Goal: Task Accomplishment & Management: Complete application form

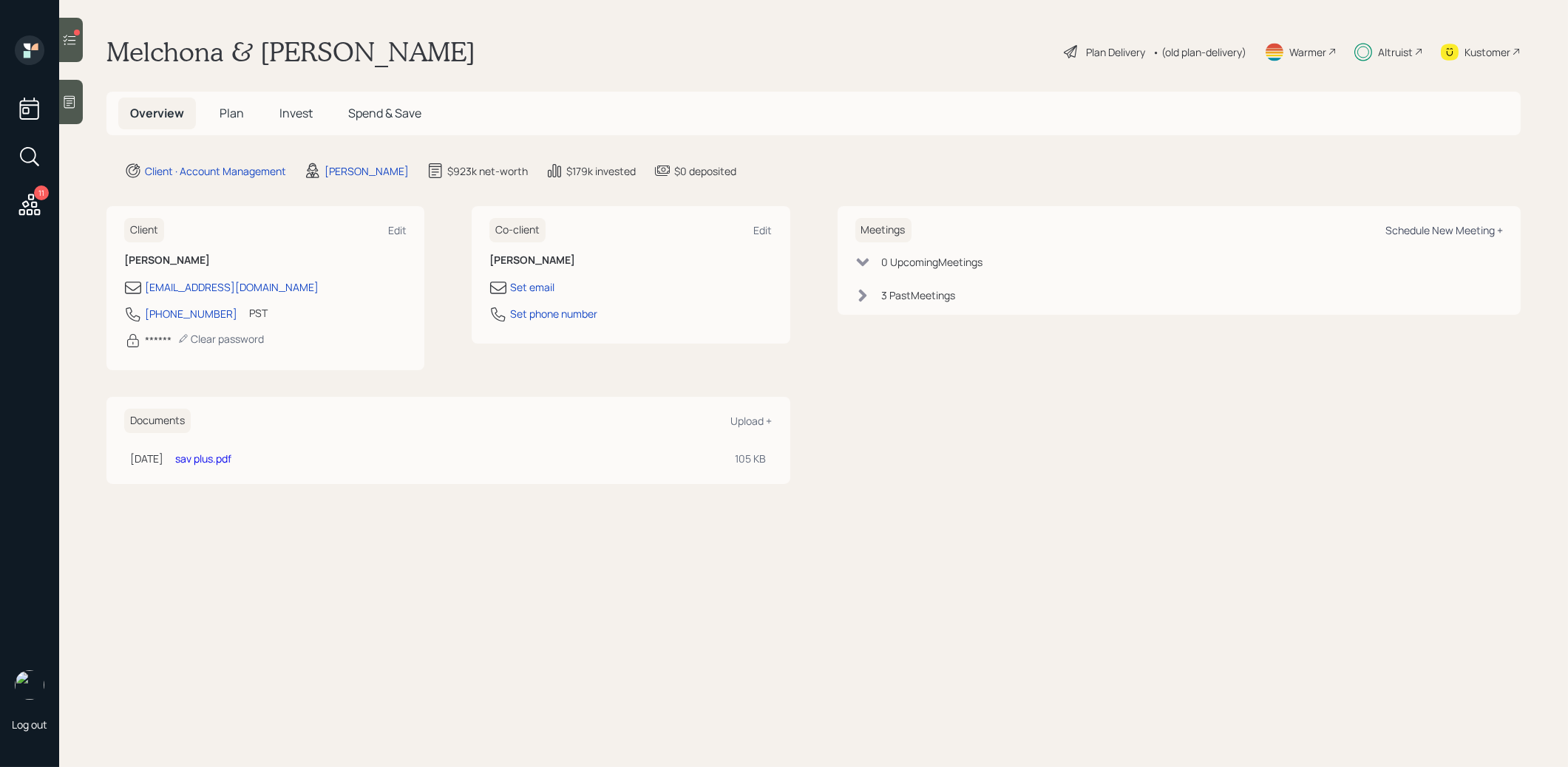
click at [1452, 231] on div "Schedule New Meeting +" at bounding box center [1444, 230] width 117 height 14
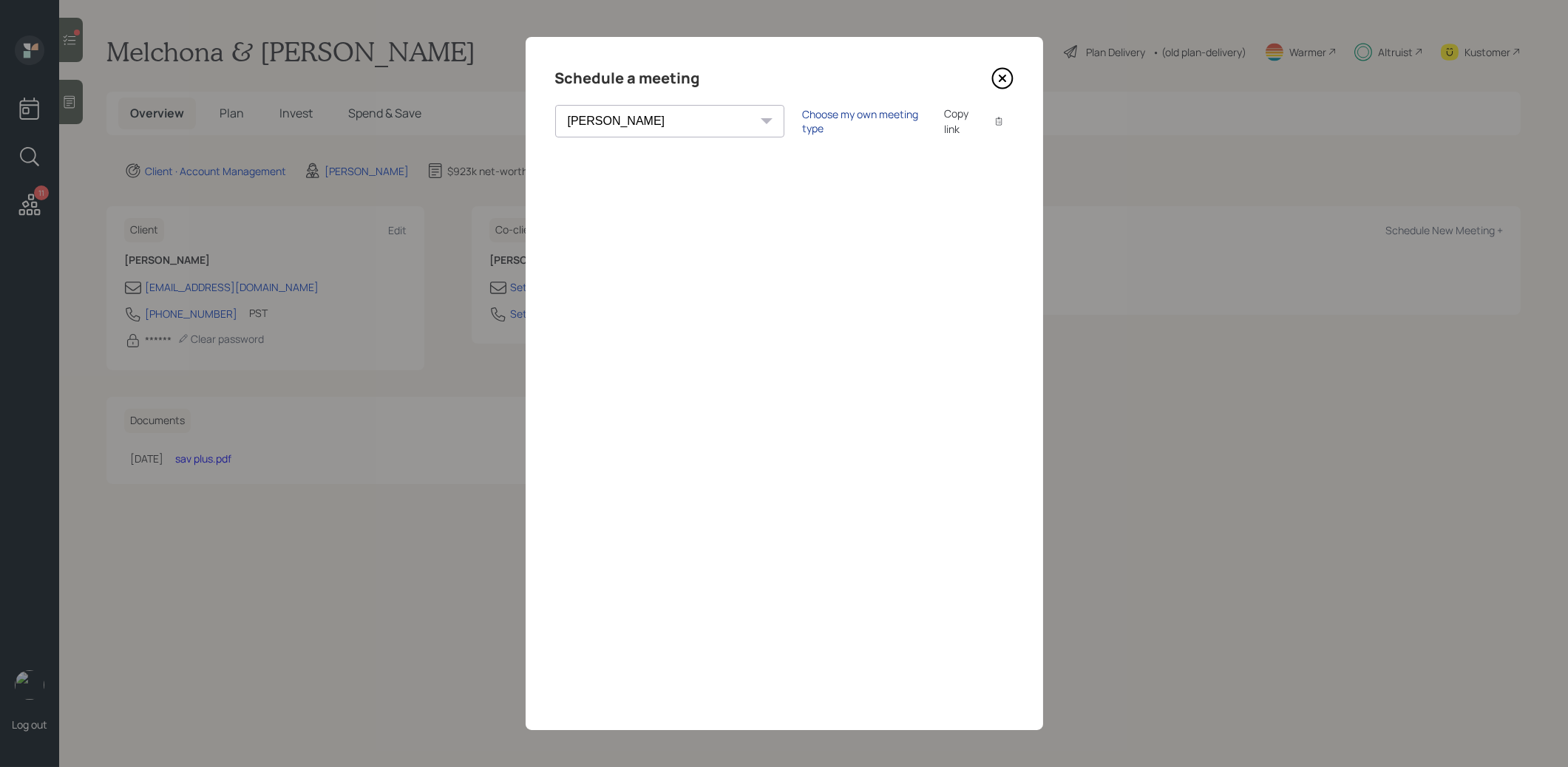
click at [802, 123] on div "Choose my own meeting type" at bounding box center [864, 121] width 124 height 28
click at [569, 115] on select "[PERSON_NAME] [PERSON_NAME] [PERSON_NAME] [PERSON_NAME] [PERSON_NAME] [PERSON_N…" at bounding box center [682, 121] width 255 height 33
select select "ade3b313-576a-42c5-b346-1eb294908ae6"
click at [555, 105] on select "[PERSON_NAME] [PERSON_NAME] [PERSON_NAME] [PERSON_NAME] [PERSON_NAME] [PERSON_N…" at bounding box center [682, 121] width 255 height 33
click at [1006, 79] on icon at bounding box center [1002, 78] width 22 height 22
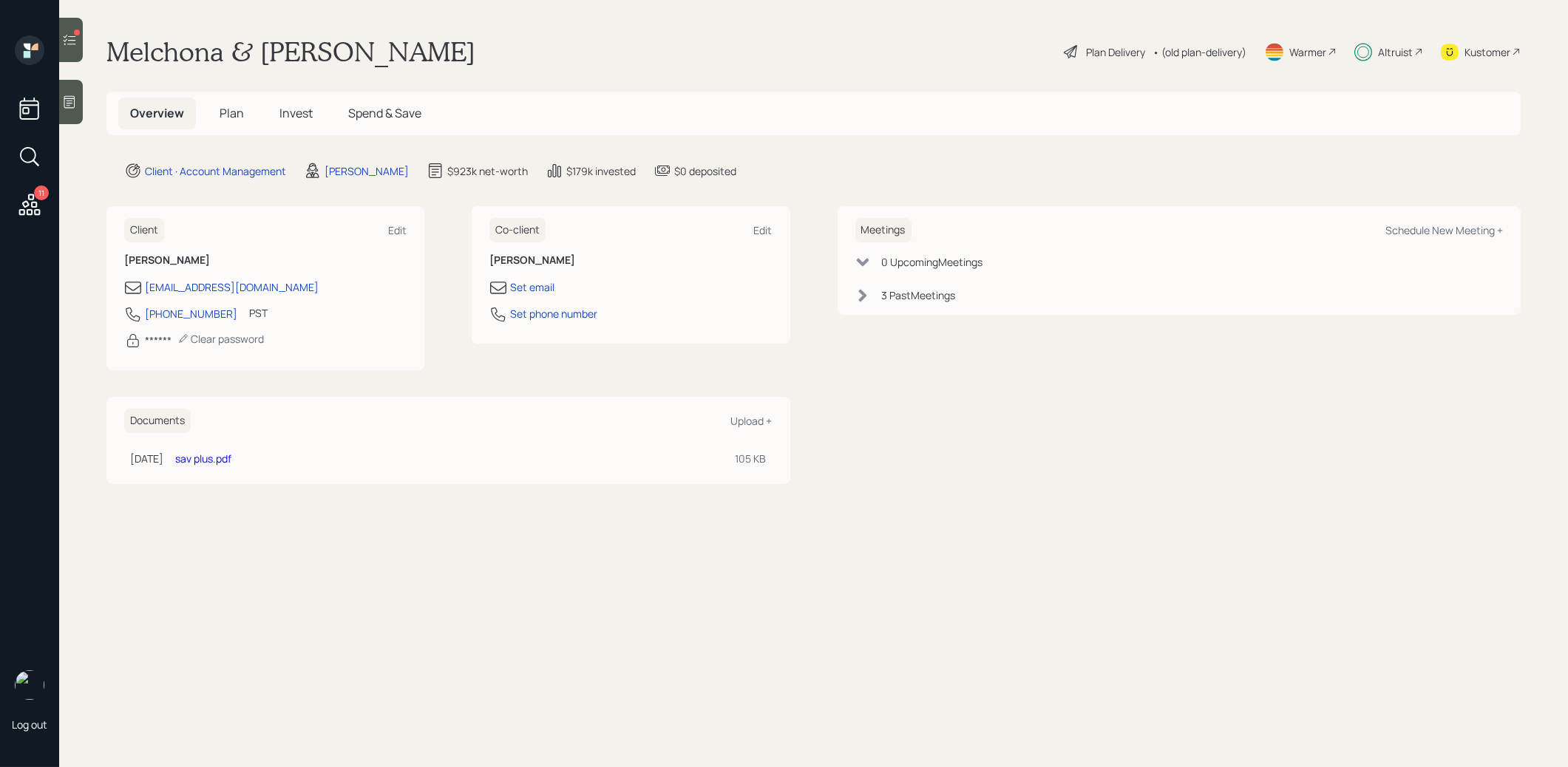
click at [295, 113] on span "Invest" at bounding box center [296, 113] width 33 height 16
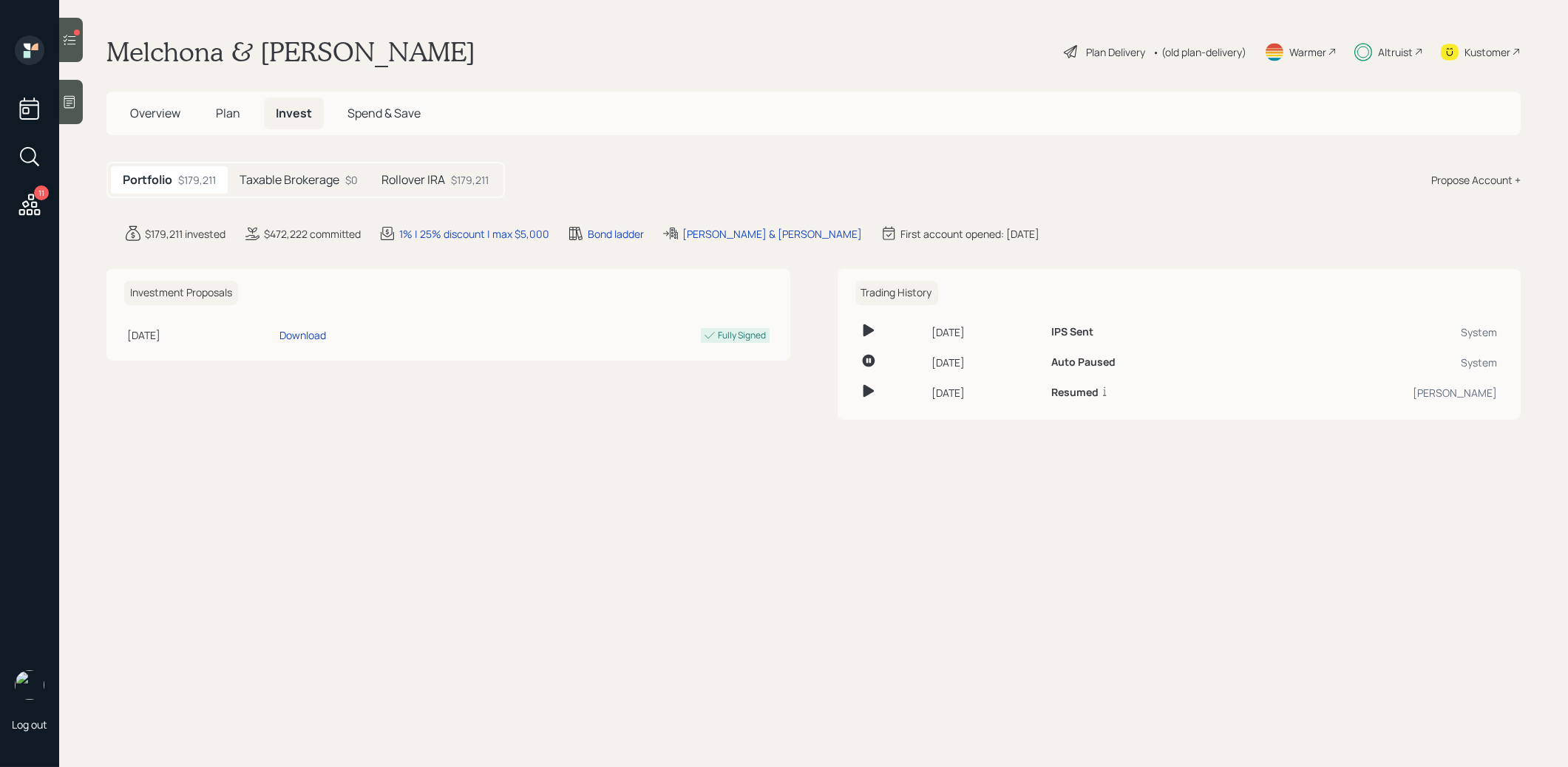
click at [436, 177] on h5 "Rollover IRA" at bounding box center [413, 180] width 64 height 14
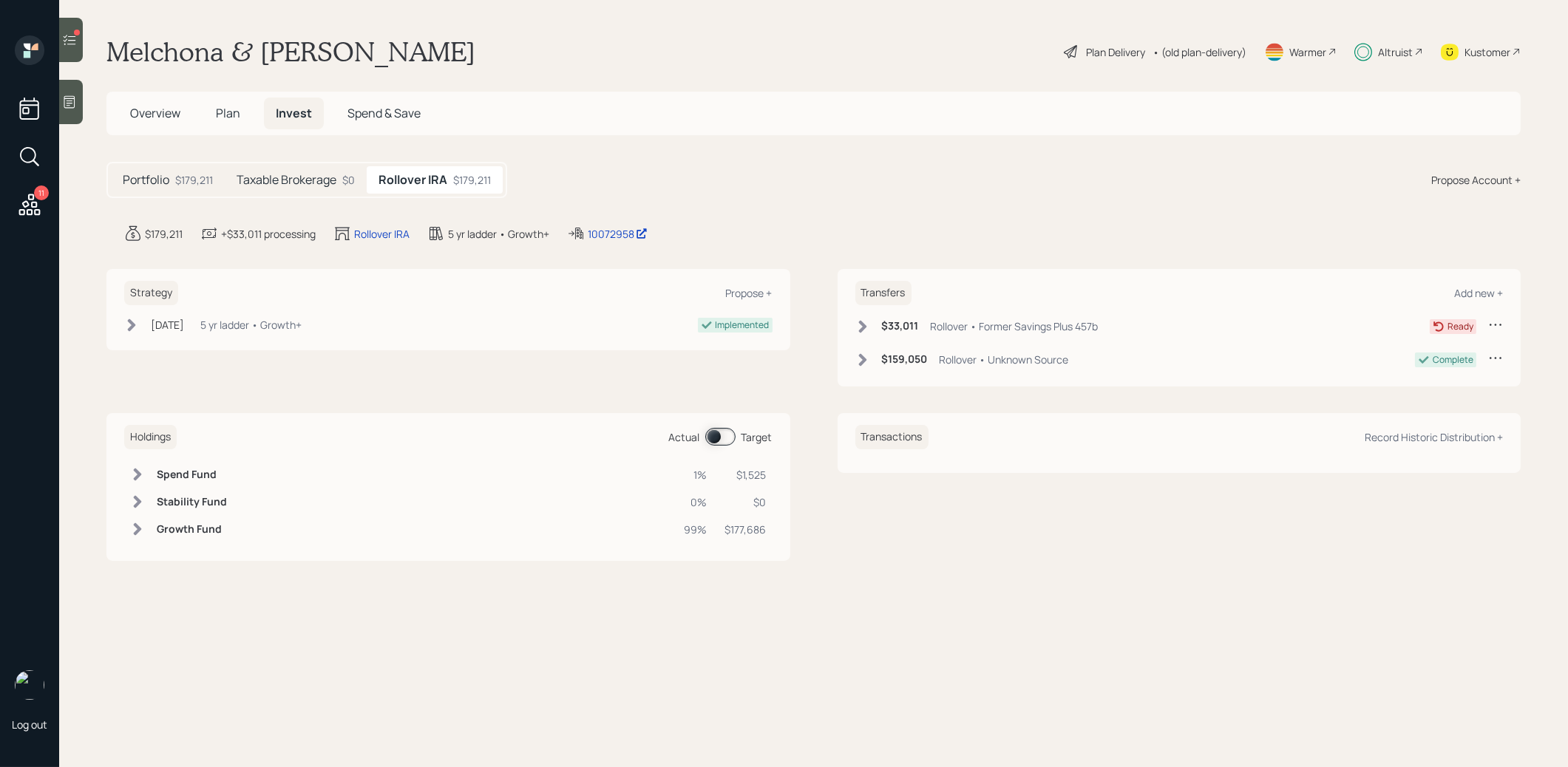
click at [228, 116] on span "Plan" at bounding box center [228, 113] width 24 height 16
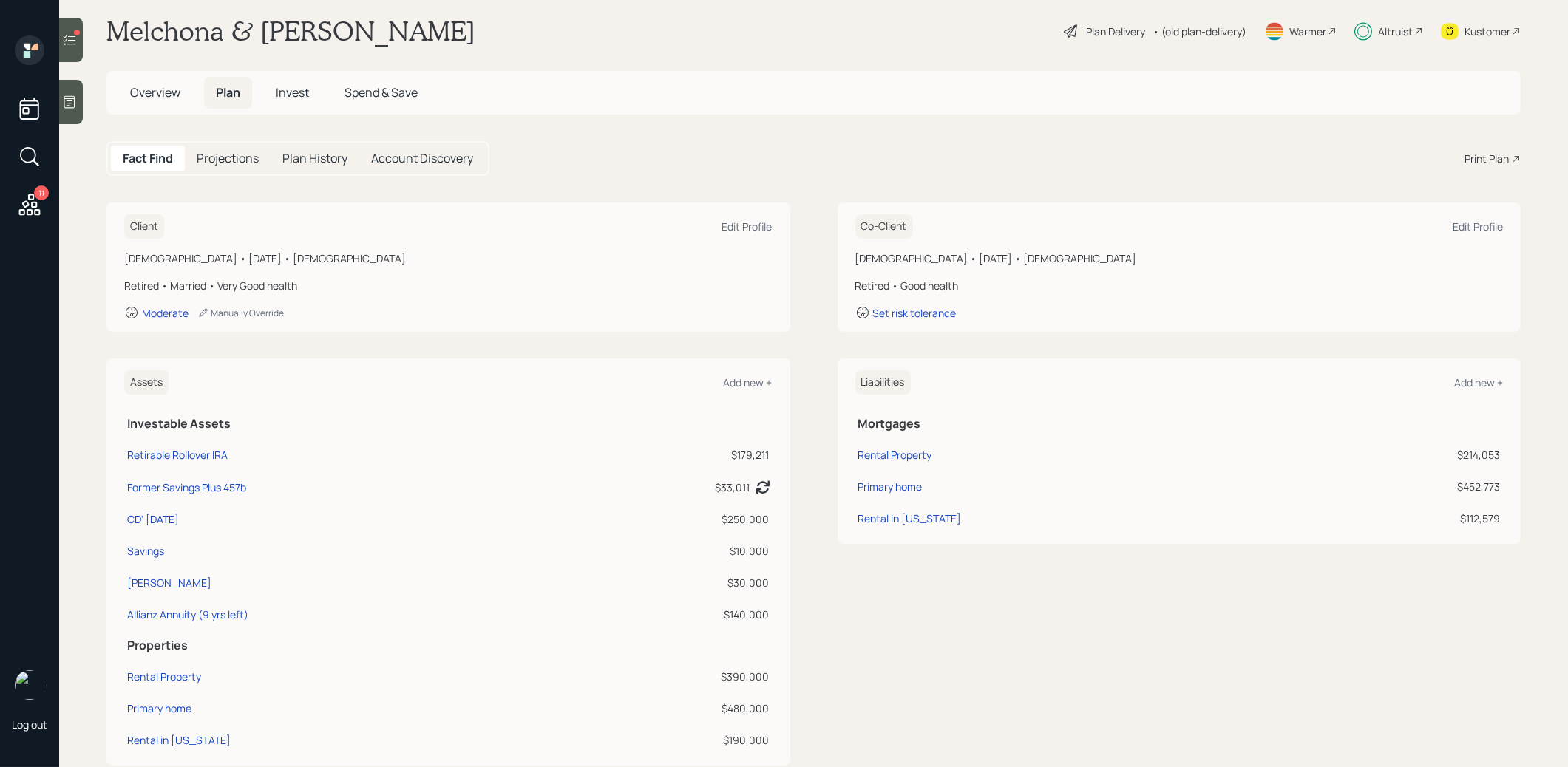
scroll to position [23, 0]
click at [300, 89] on span "Invest" at bounding box center [292, 90] width 33 height 16
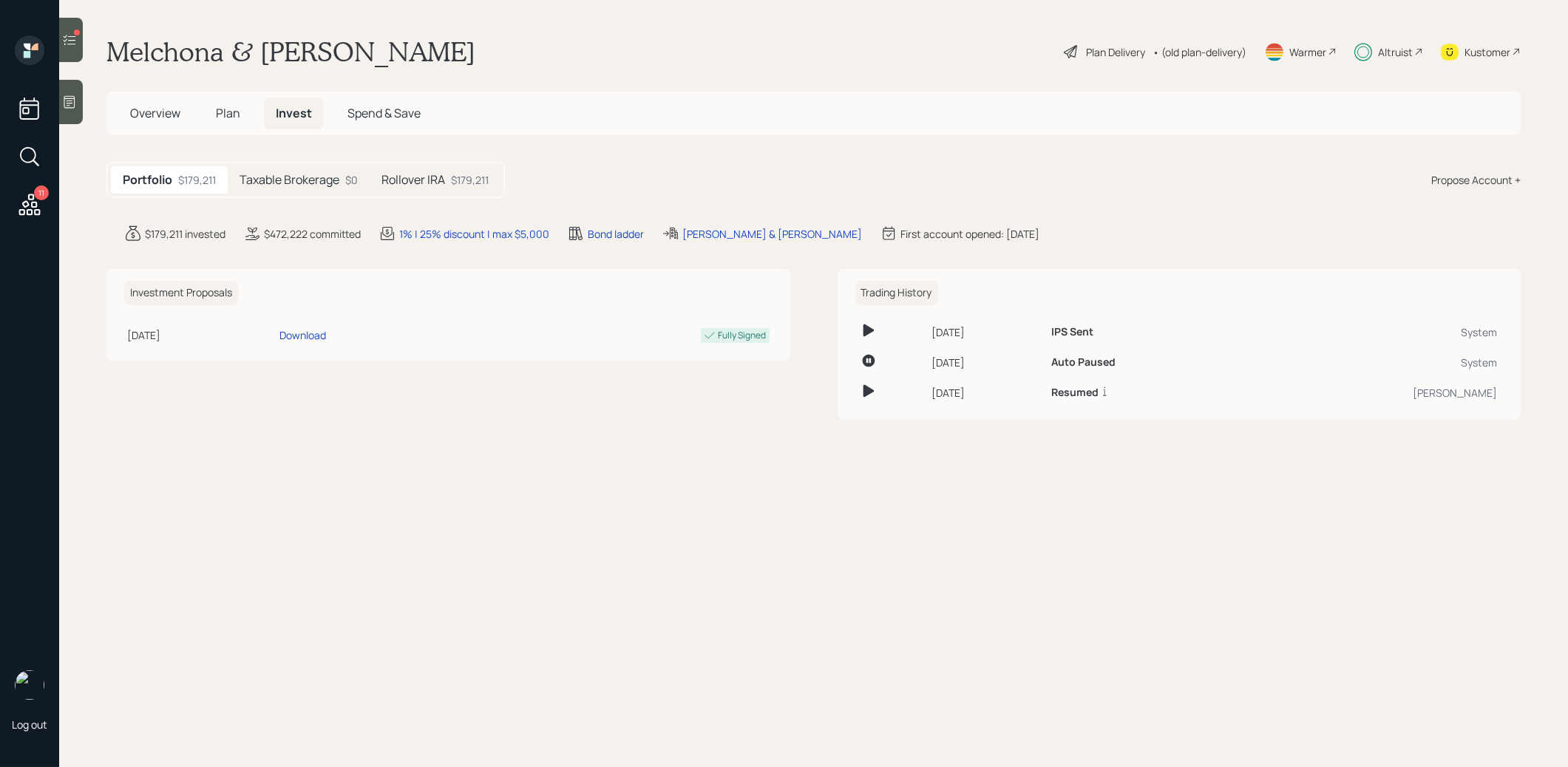
click at [1489, 177] on div "Propose Account +" at bounding box center [1476, 180] width 90 height 15
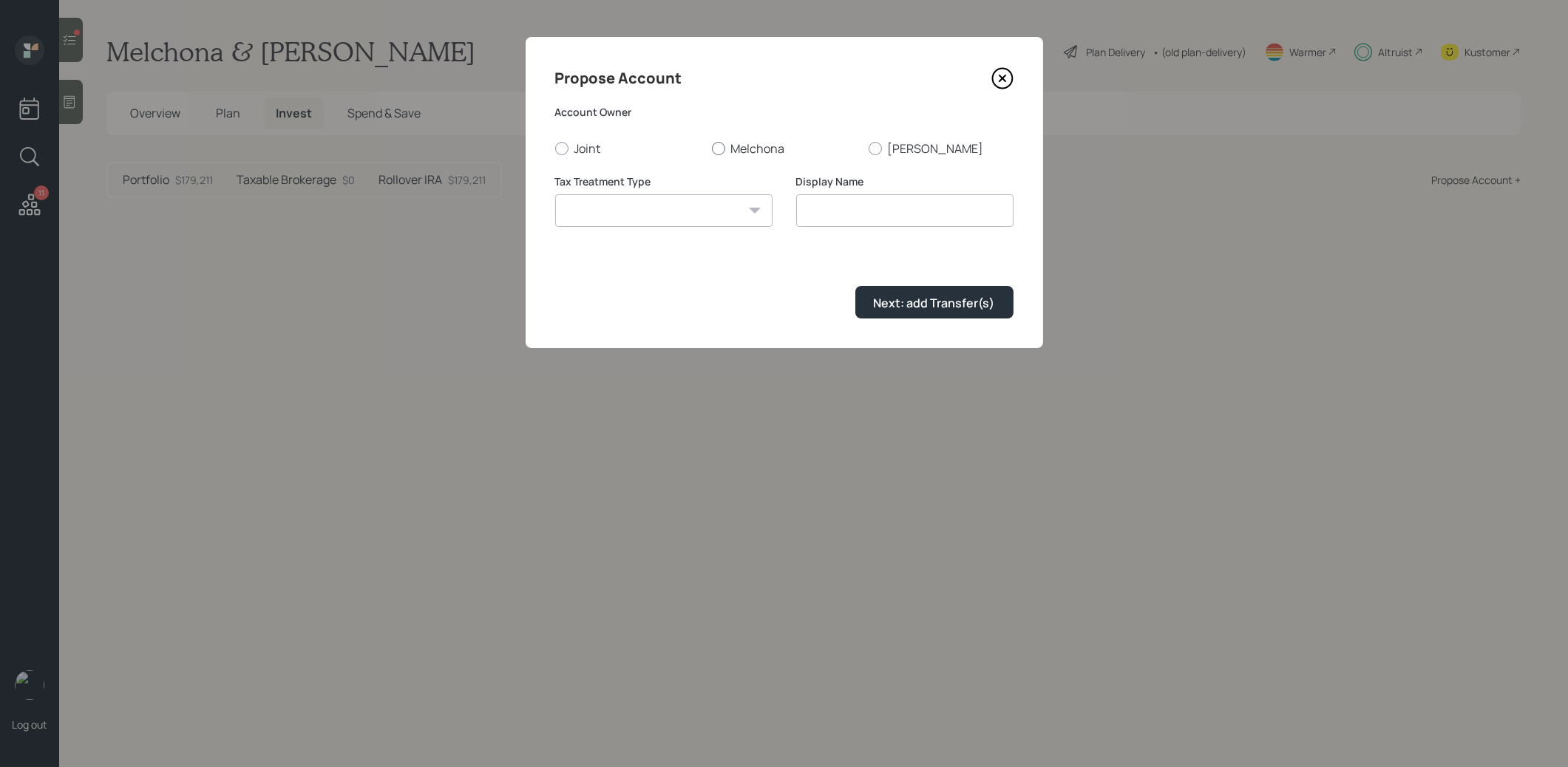
click at [722, 147] on div at bounding box center [718, 148] width 13 height 13
click at [712, 148] on input "Melchona" at bounding box center [711, 148] width 1 height 1
radio input "true"
click at [706, 205] on select "[PERSON_NAME] Taxable Traditional" at bounding box center [664, 210] width 218 height 33
select select "[PERSON_NAME]"
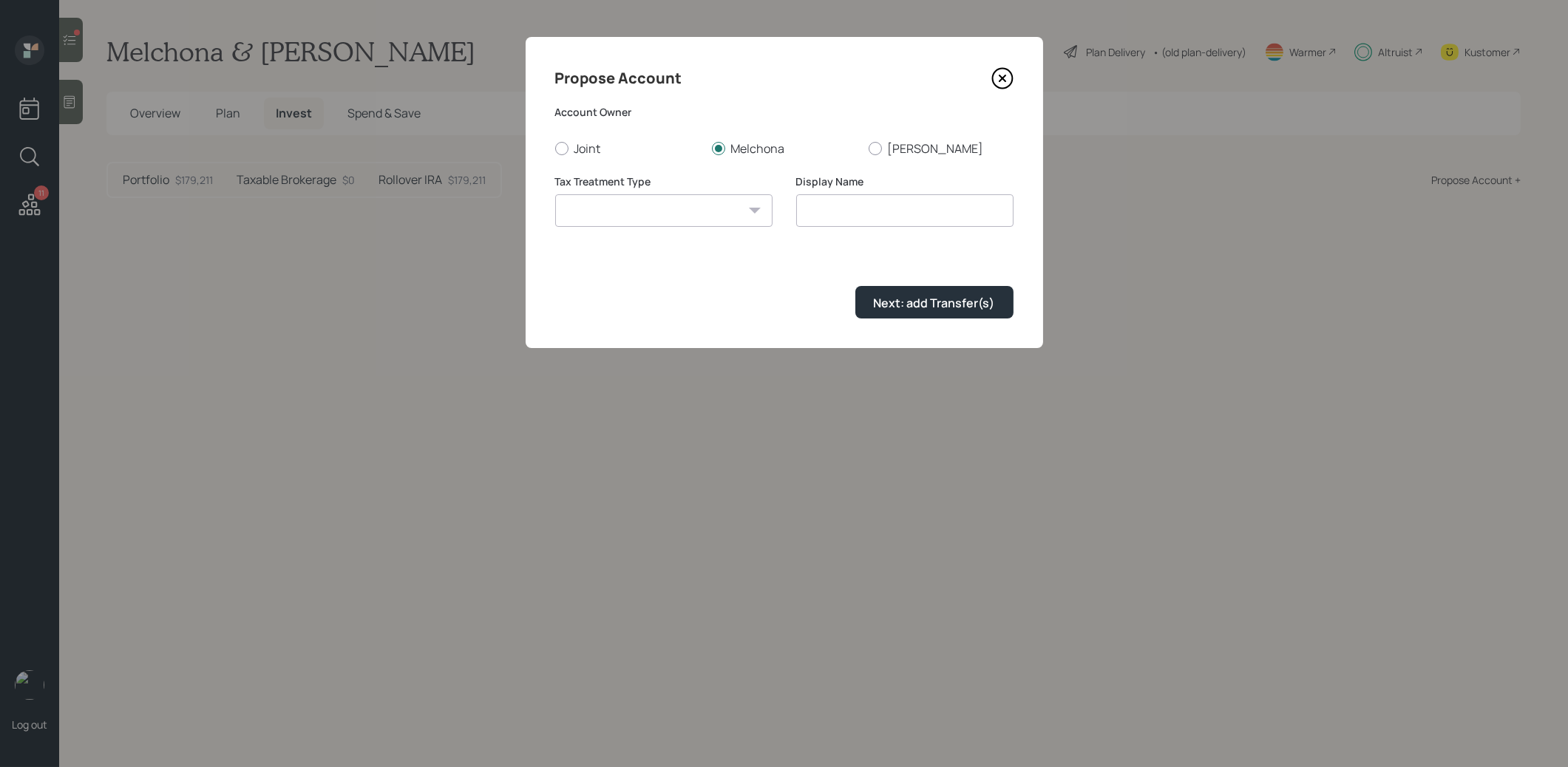
click at [555, 194] on select "[PERSON_NAME] Taxable Traditional" at bounding box center [664, 210] width 218 height 33
click at [877, 216] on input "[PERSON_NAME]" at bounding box center [905, 210] width 218 height 33
type input "[PERSON_NAME]"
click at [940, 308] on div "Next: add Transfer(s)" at bounding box center [934, 302] width 121 height 16
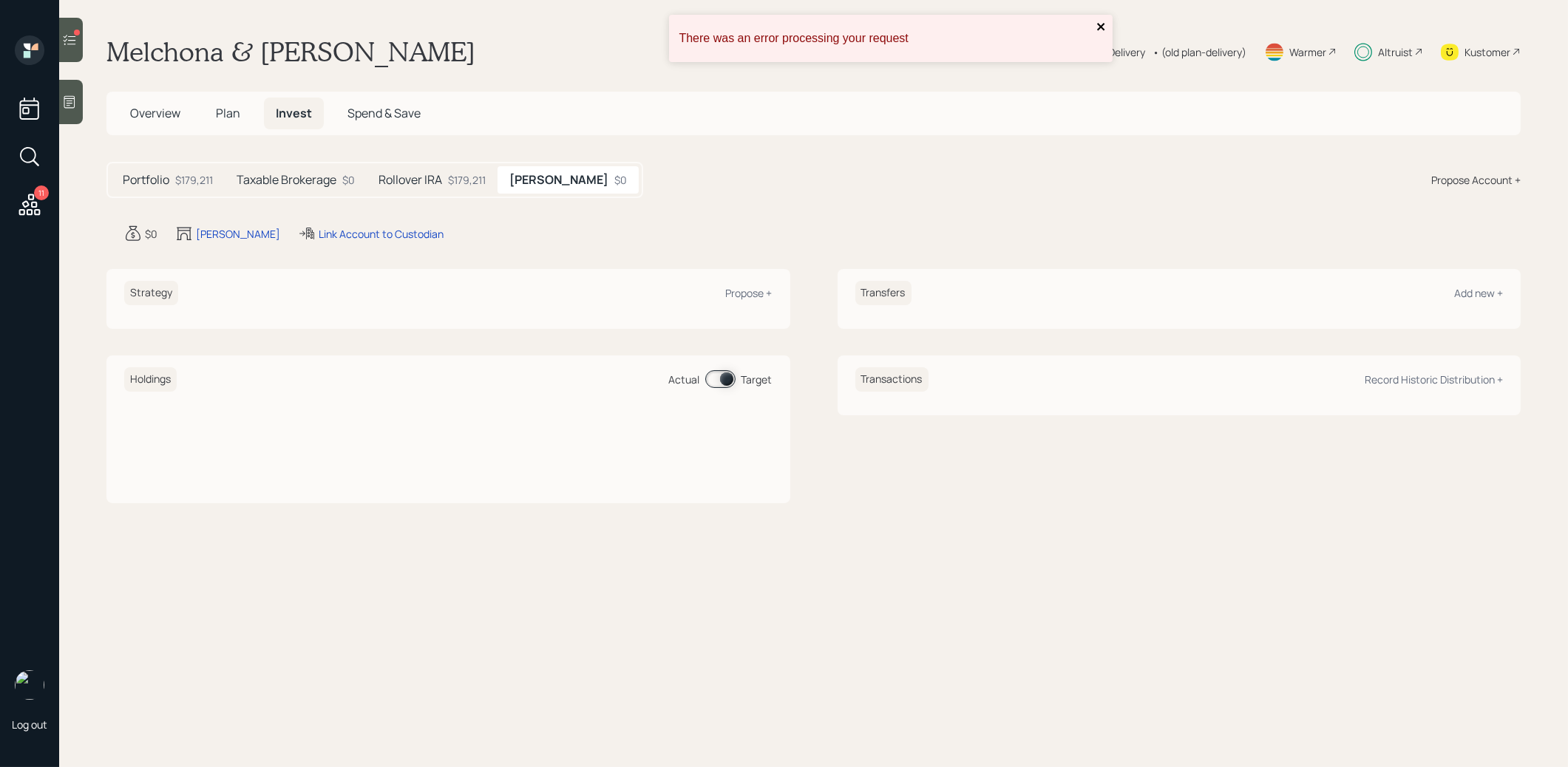
click at [1099, 25] on icon "close" at bounding box center [1101, 27] width 8 height 8
click at [756, 289] on div "Propose +" at bounding box center [749, 293] width 46 height 14
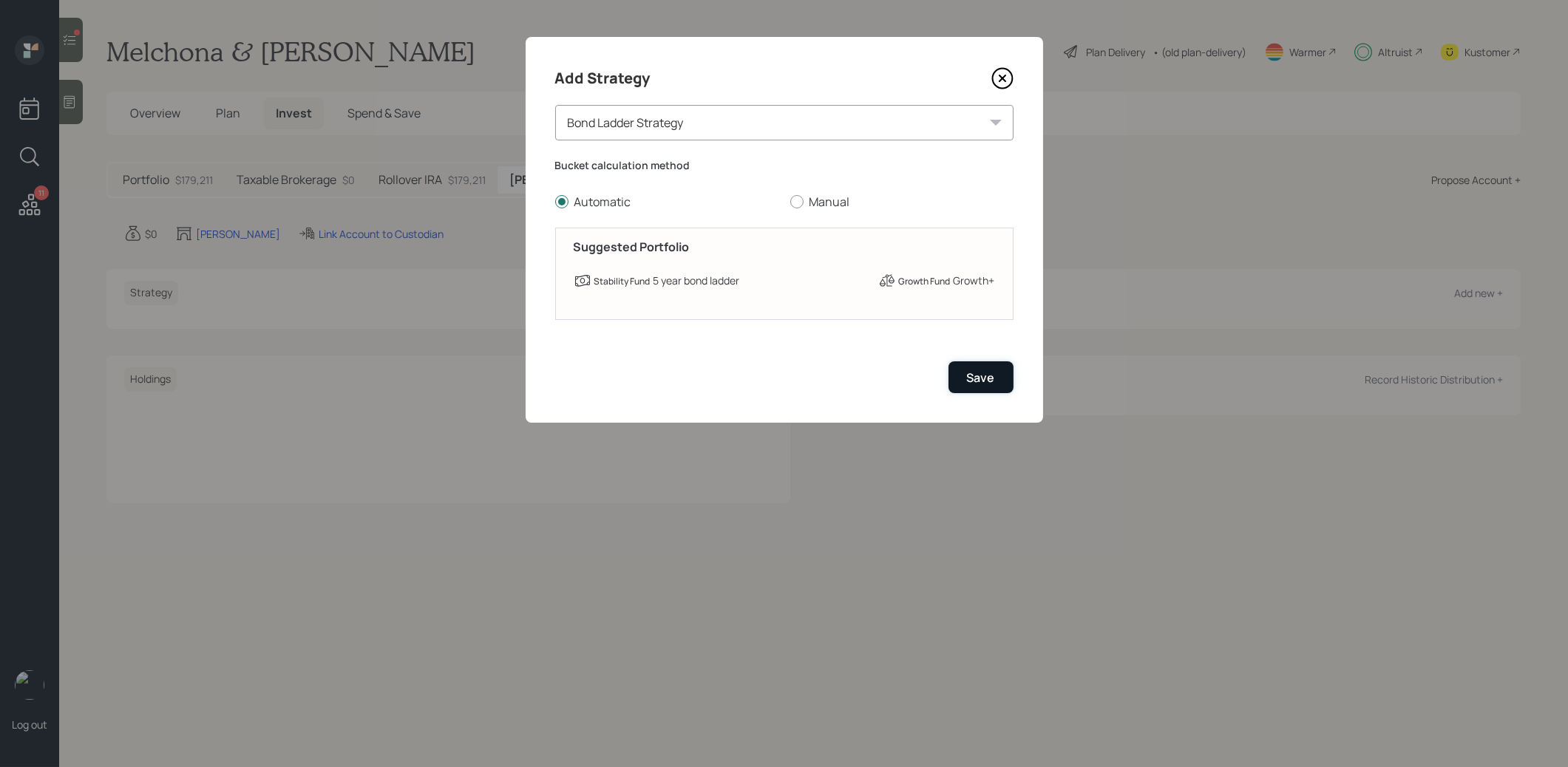
click at [1000, 378] on button "Save" at bounding box center [980, 377] width 65 height 32
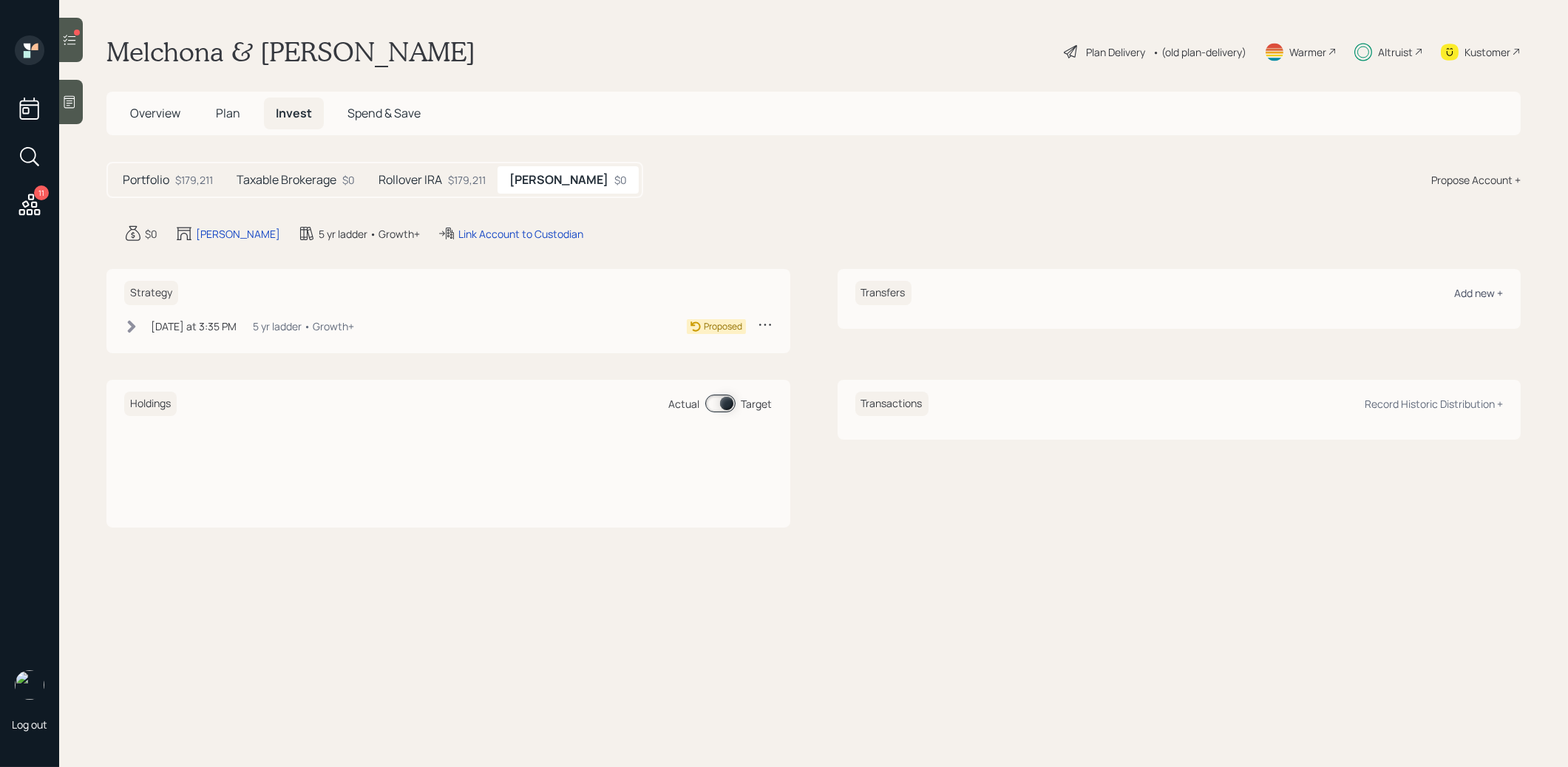
click at [1483, 287] on div "Add new +" at bounding box center [1478, 293] width 49 height 14
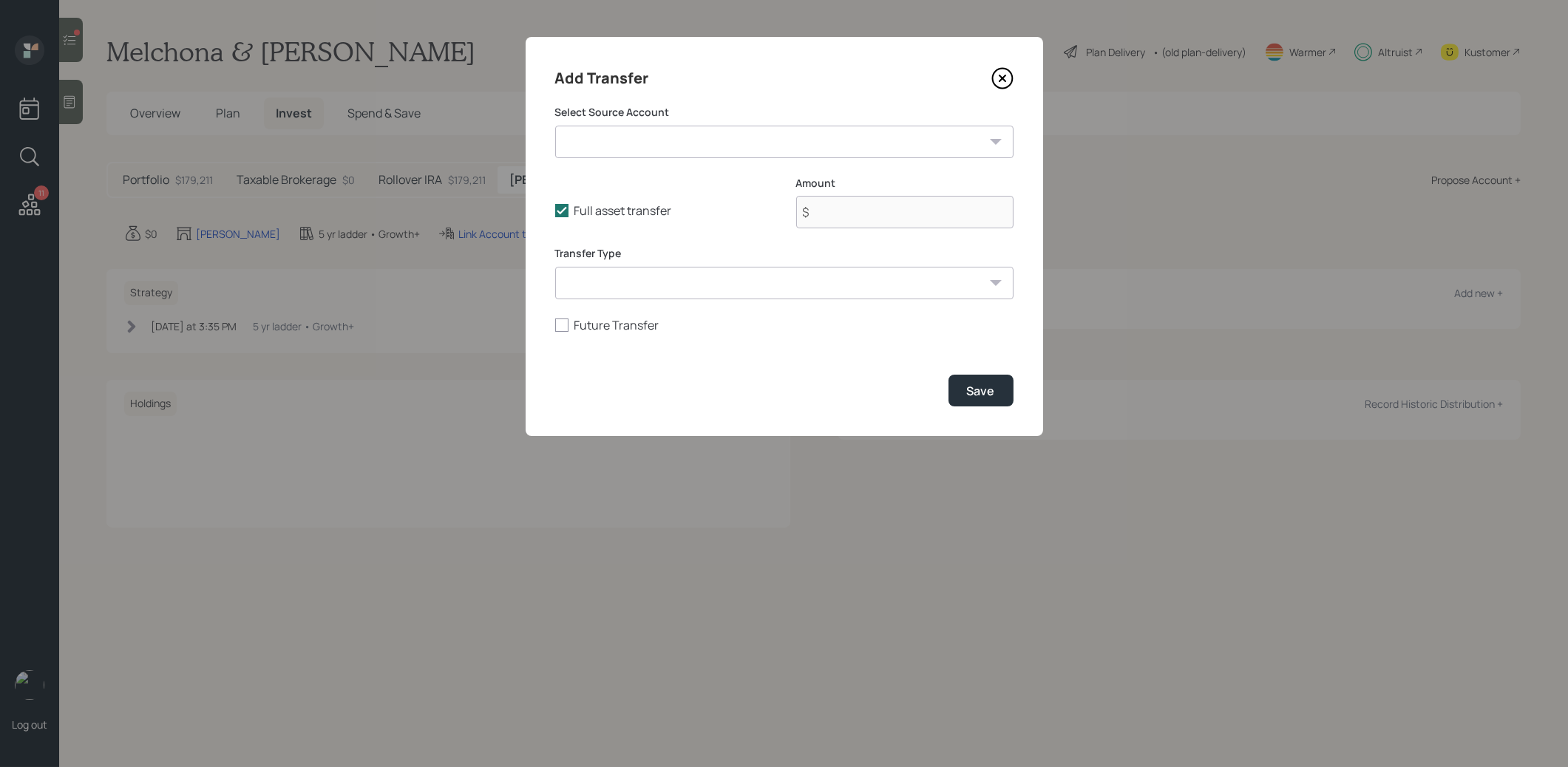
click at [972, 139] on select "Former Savings Plus 457b ($33,011 | 457(b)) CD' [DATE] ($250,000 | Taxable Inve…" at bounding box center [784, 142] width 458 height 33
select select "f49a2110-fd87-42d7-86d6-0e88fddd368f"
click at [555, 126] on select "Former Savings Plus 457b ($33,011 | 457(b)) CD' [DATE] ($250,000 | Taxable Inve…" at bounding box center [784, 142] width 458 height 33
type input "$ 30,000"
click at [901, 285] on select "ACAT Transfer Non ACAT Transfer Capitalize Rollover Rollover Deposit" at bounding box center [784, 283] width 458 height 33
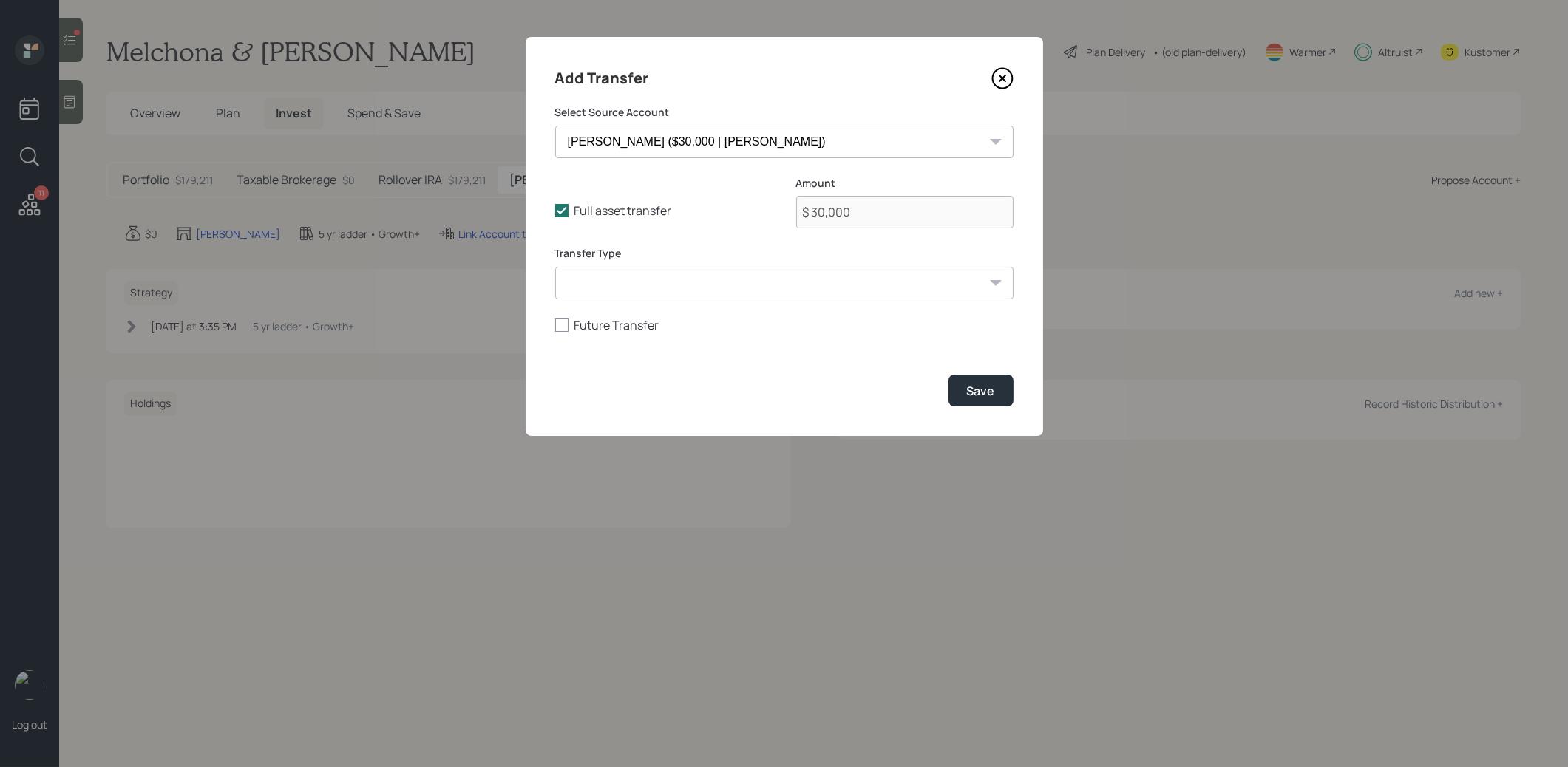
select select "non_acat_transfer"
click at [555, 267] on select "ACAT Transfer Non ACAT Transfer Capitalize Rollover Rollover Deposit" at bounding box center [784, 283] width 458 height 33
click at [970, 389] on div "Save" at bounding box center [980, 390] width 28 height 16
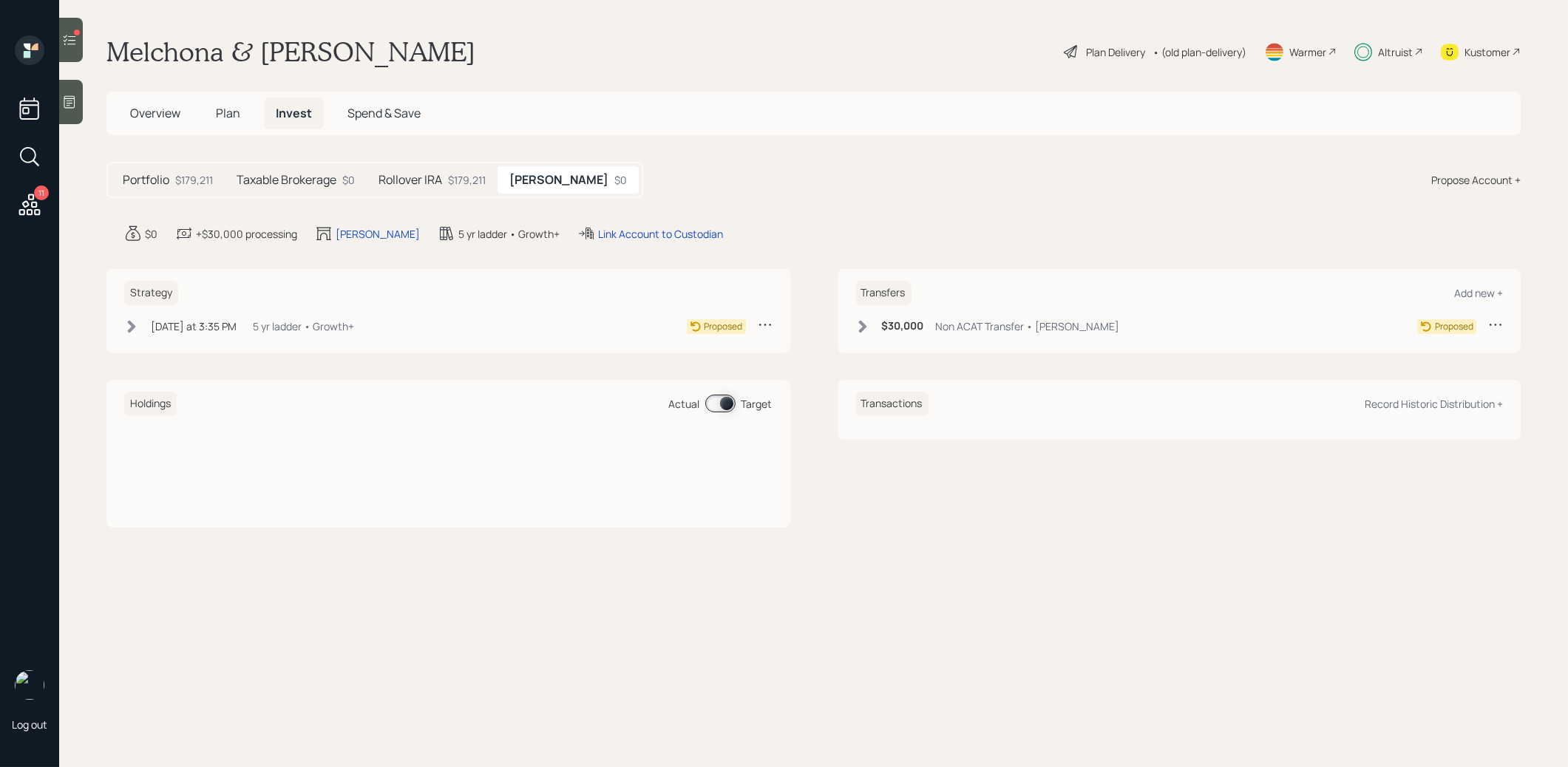
click at [865, 325] on icon at bounding box center [862, 326] width 8 height 13
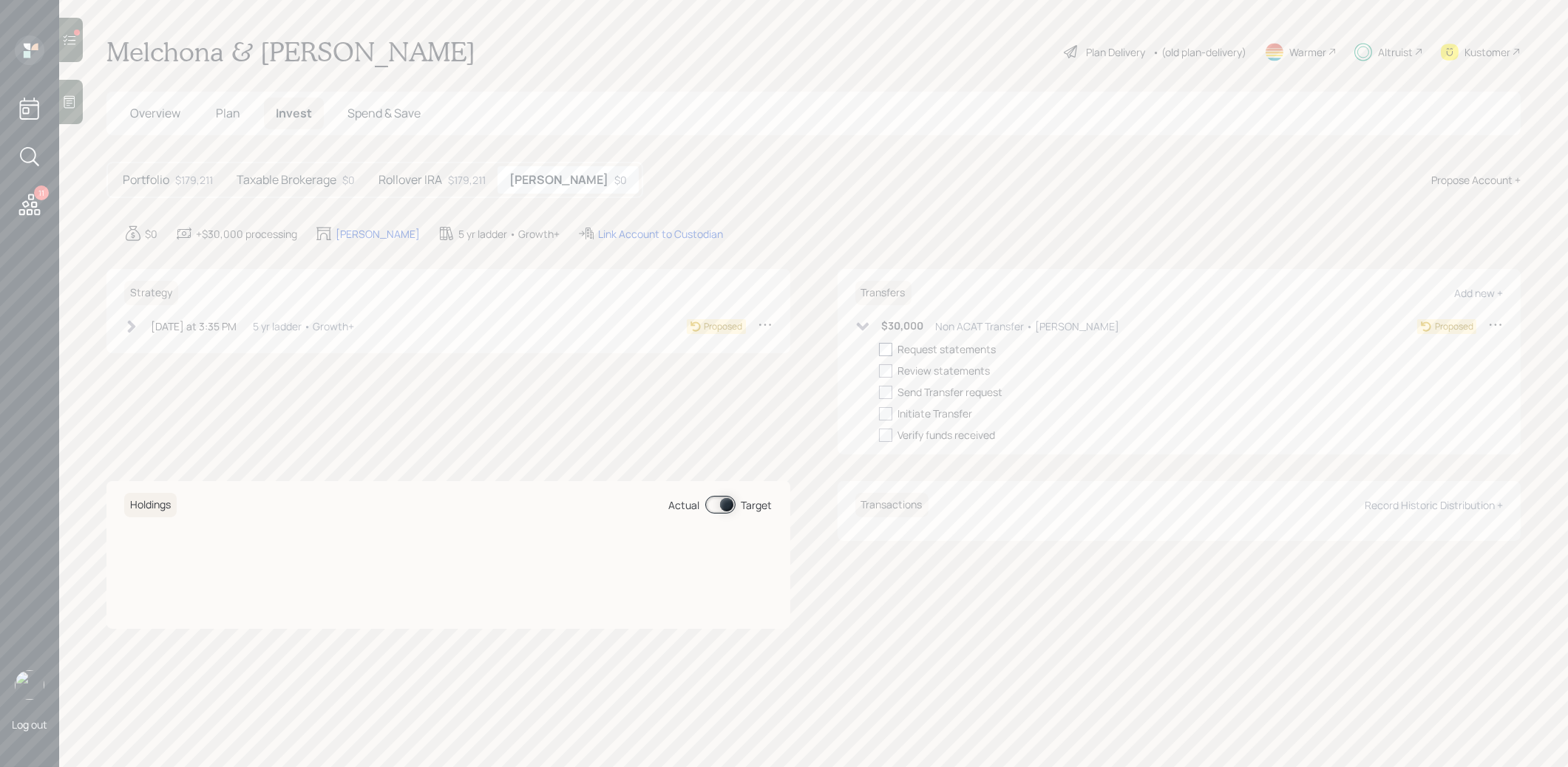
click at [885, 349] on div at bounding box center [885, 349] width 13 height 13
click at [879, 349] on input "checkbox" at bounding box center [878, 348] width 1 height 1
checkbox input "true"
click at [888, 371] on div at bounding box center [885, 371] width 13 height 13
click at [879, 371] on input "checkbox" at bounding box center [878, 371] width 1 height 1
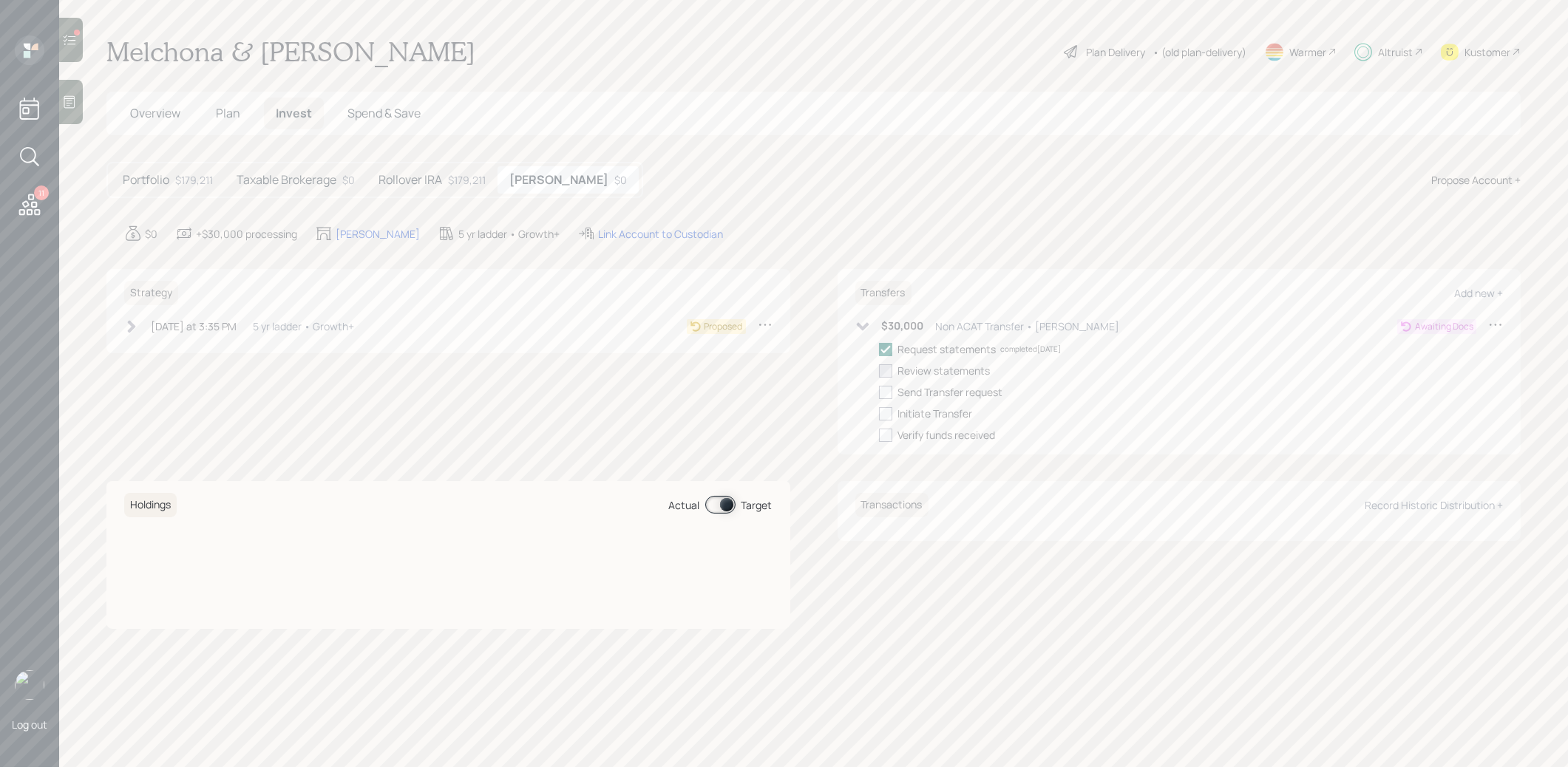
checkbox input "true"
click at [131, 323] on icon at bounding box center [132, 326] width 8 height 13
click at [152, 346] on div at bounding box center [154, 349] width 13 height 13
click at [148, 348] on input "checkbox" at bounding box center [147, 348] width 1 height 1
checkbox input "true"
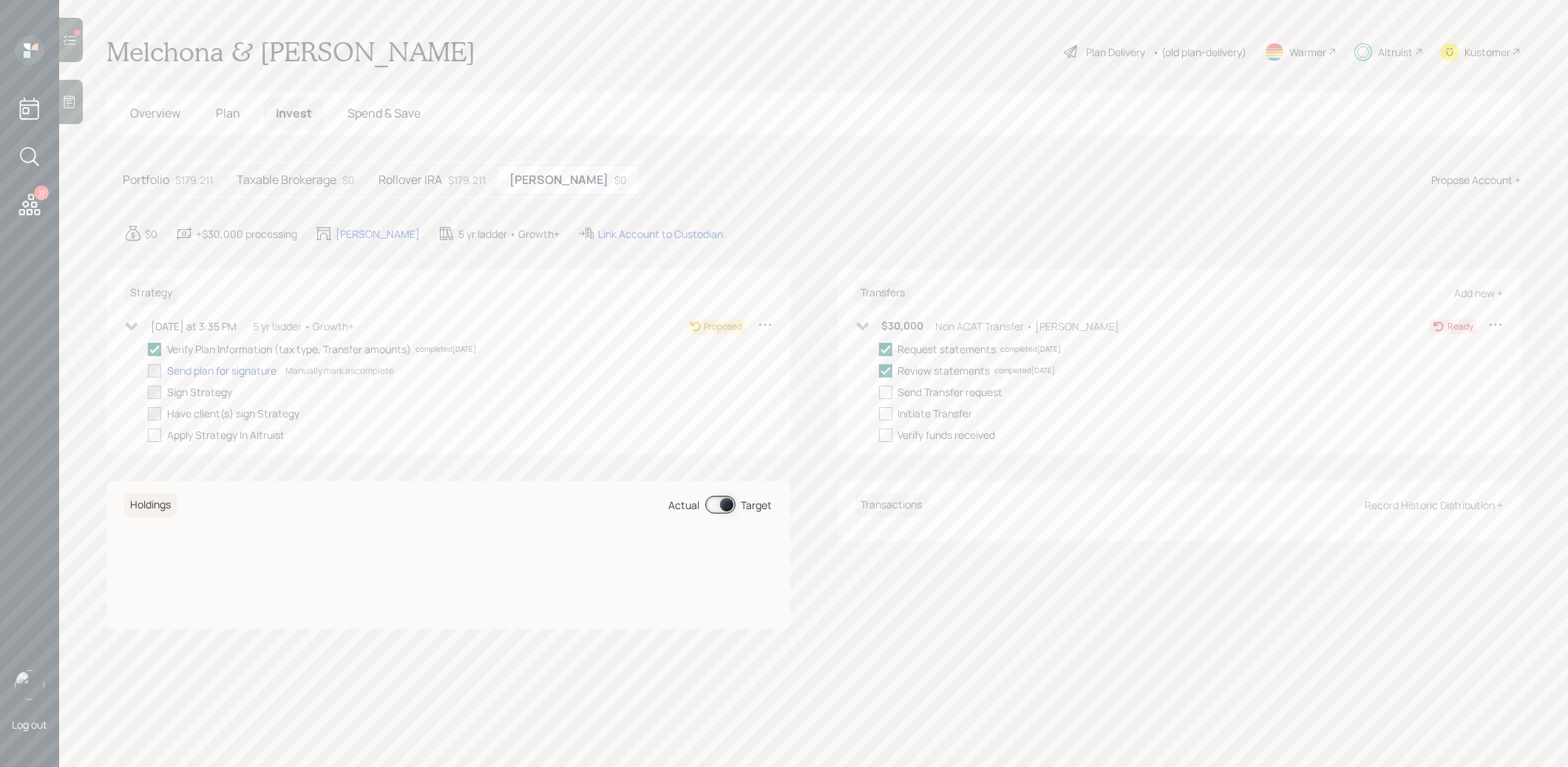
click at [188, 373] on div "Send plan for signature" at bounding box center [221, 371] width 110 height 15
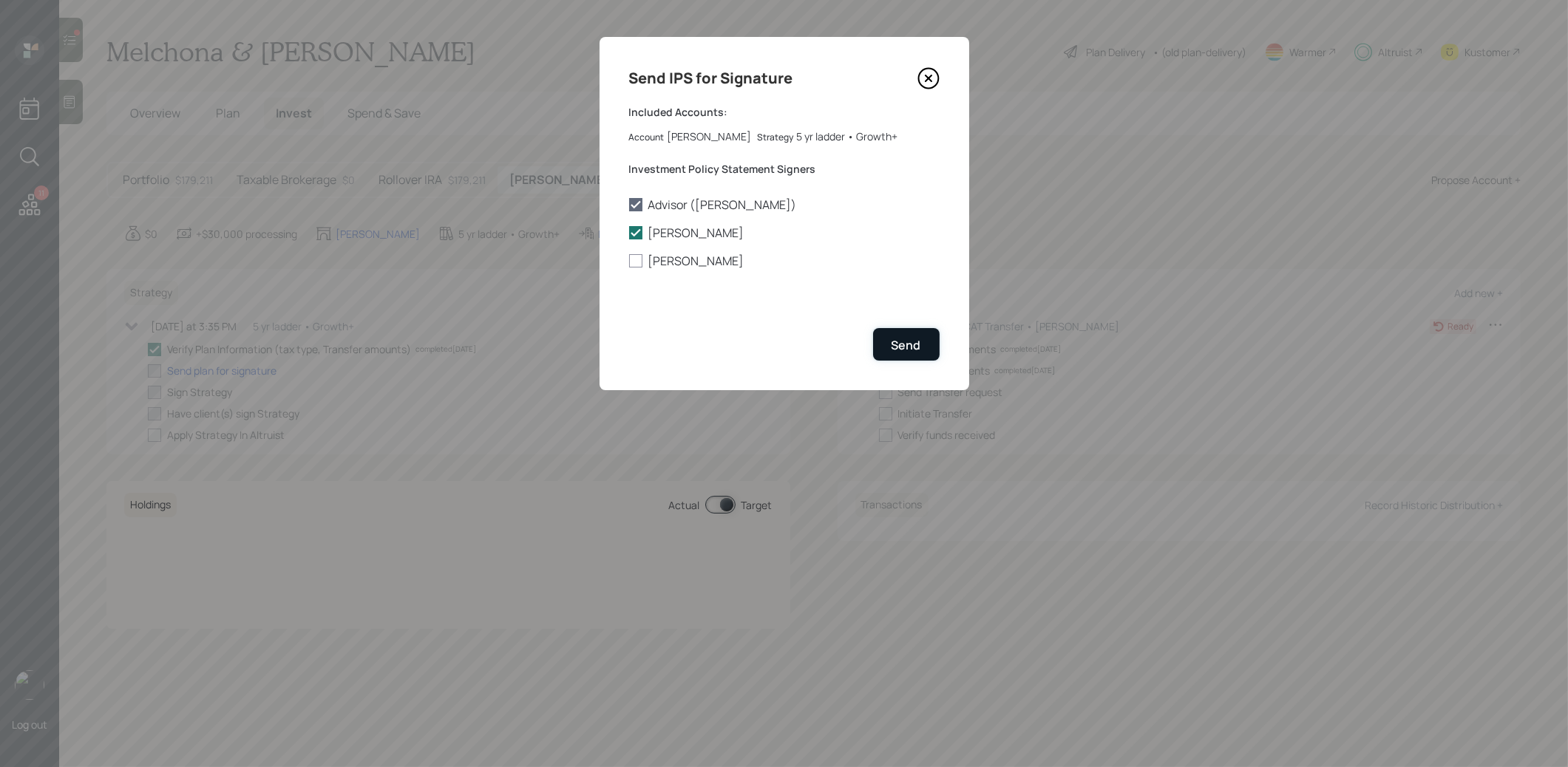
click at [894, 342] on div "Send" at bounding box center [906, 345] width 30 height 16
checkbox input "true"
